Goal: Task Accomplishment & Management: Manage account settings

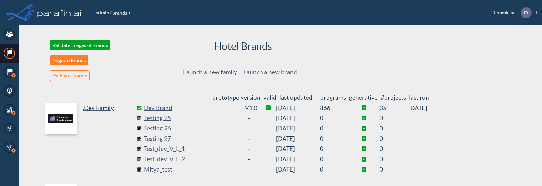
click at [77, 62] on button "Migrate Brands" at bounding box center [69, 60] width 39 height 10
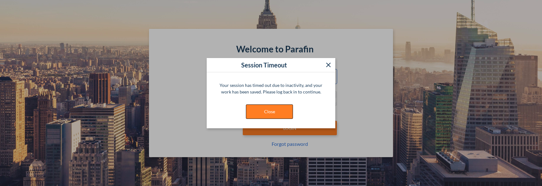
type input "**********"
click at [262, 114] on button "Close" at bounding box center [269, 111] width 47 height 14
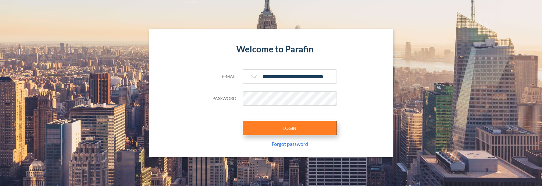
click at [264, 130] on button "LOGIN" at bounding box center [290, 128] width 94 height 14
